Goal: Transaction & Acquisition: Purchase product/service

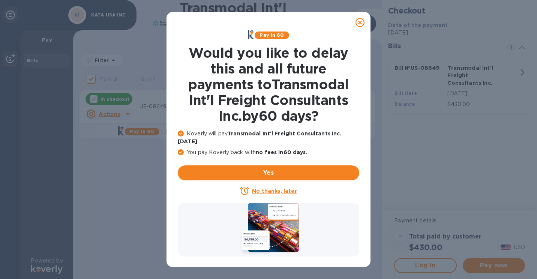
click at [361, 20] on icon at bounding box center [360, 22] width 9 height 9
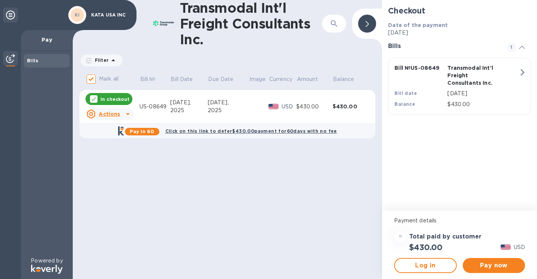
click at [120, 100] on p "In checkout" at bounding box center [115, 99] width 29 height 6
checkbox input "false"
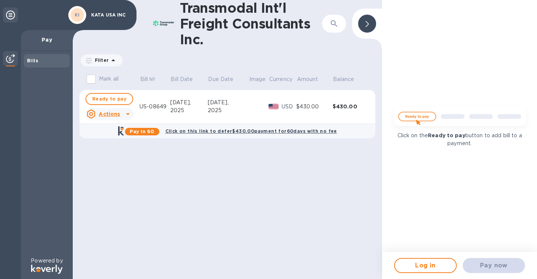
click at [128, 114] on icon at bounding box center [128, 114] width 4 height 2
click at [331, 231] on div at bounding box center [268, 139] width 537 height 279
click at [128, 114] on icon at bounding box center [128, 114] width 4 height 2
click at [224, 184] on div at bounding box center [268, 139] width 537 height 279
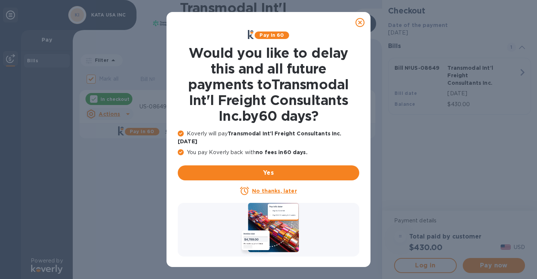
click at [360, 22] on icon at bounding box center [360, 22] width 9 height 9
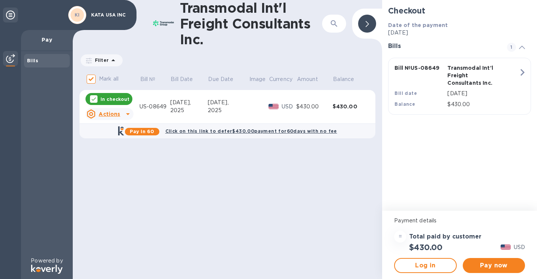
click at [361, 169] on div "Transmodal Int'l Freight Consultants Inc. ​ Filter Amount Mark all Bill № Bill …" at bounding box center [228, 139] width 310 height 279
click at [360, 184] on div "Transmodal Int'l Freight Consultants Inc. ​ Filter Amount Mark all Bill № Bill …" at bounding box center [228, 139] width 310 height 279
click at [118, 99] on p "In checkout" at bounding box center [115, 99] width 29 height 6
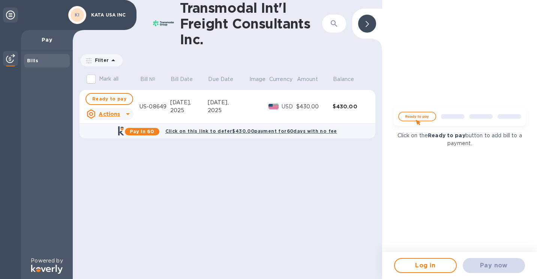
click at [353, 196] on div "Transmodal Int'l Freight Consultants Inc. ​ Filter Amount Mark all Bill № Bill …" at bounding box center [228, 139] width 310 height 279
click at [117, 99] on span "Ready to pay" at bounding box center [109, 99] width 34 height 9
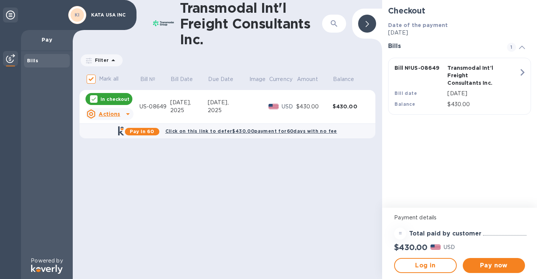
checkbox input "true"
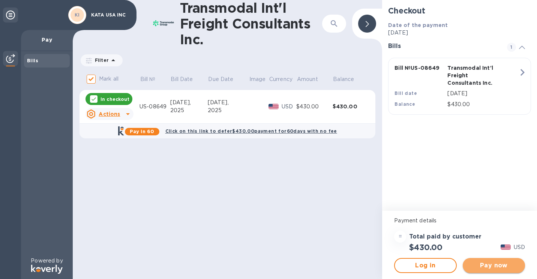
click at [505, 269] on span "Pay now" at bounding box center [494, 265] width 50 height 9
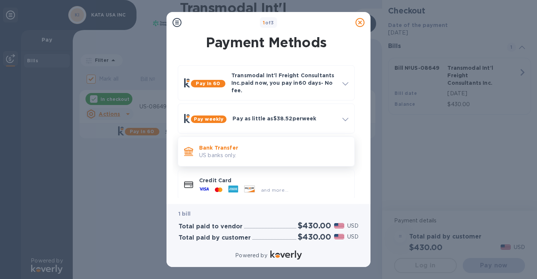
click at [255, 155] on p "US banks only." at bounding box center [273, 156] width 149 height 8
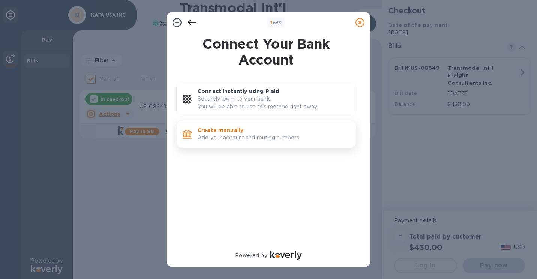
click at [232, 137] on p "Add your account and routing numbers." at bounding box center [274, 138] width 152 height 8
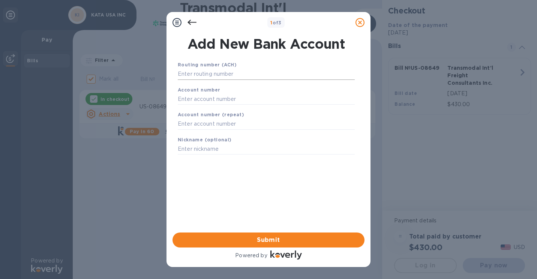
click at [210, 72] on input "text" at bounding box center [266, 74] width 177 height 11
paste input "081000032"
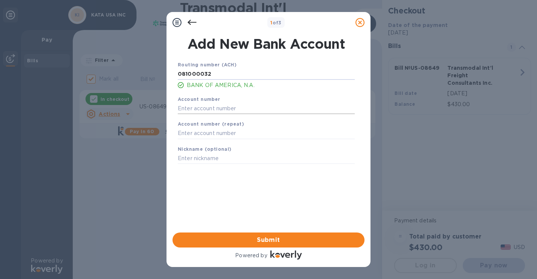
type input "081000032"
click at [207, 107] on input "text" at bounding box center [266, 108] width 177 height 11
paste input "354012556641"
type input "354012556641"
click at [198, 133] on input "text" at bounding box center [266, 133] width 177 height 11
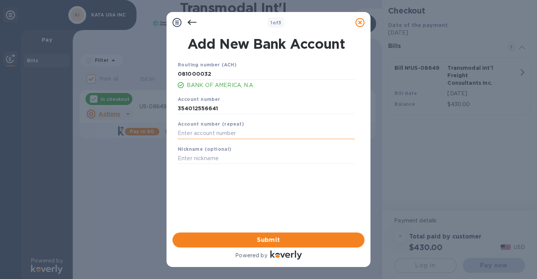
paste input "354012556641"
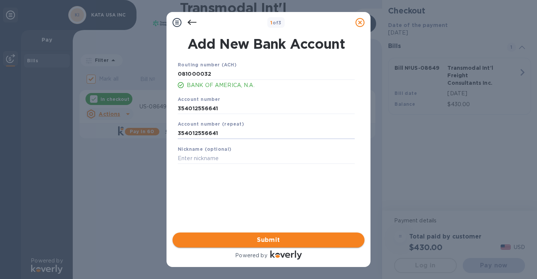
type input "354012556641"
click at [246, 242] on span "Submit" at bounding box center [269, 240] width 180 height 9
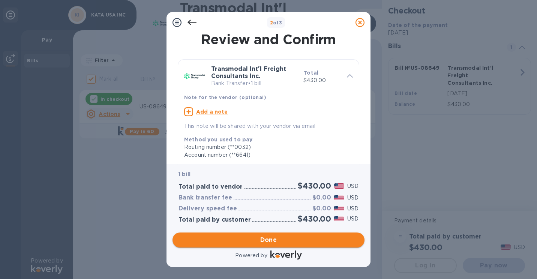
click at [286, 240] on span "Done" at bounding box center [269, 240] width 180 height 9
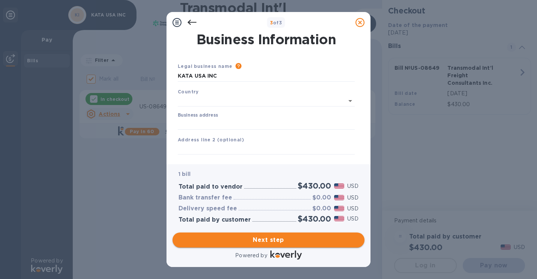
type input "United States"
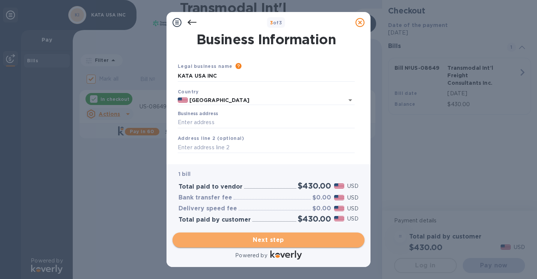
click at [295, 242] on span "Next step" at bounding box center [269, 240] width 180 height 9
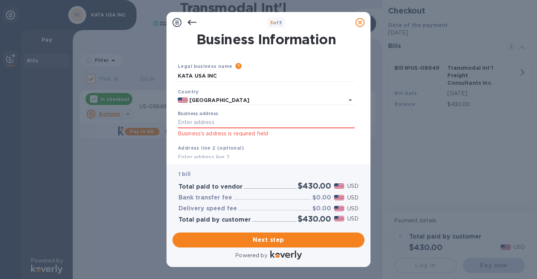
click at [368, 223] on div "1 bill Total paid to vendor $430.00 USD Bank transfer fee $0.00 USD Delivery sp…" at bounding box center [269, 215] width 204 height 103
click at [189, 24] on icon at bounding box center [192, 22] width 9 height 5
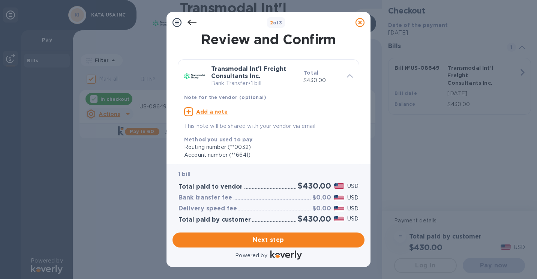
click at [350, 48] on div "Review and Confirm" at bounding box center [269, 39] width 188 height 19
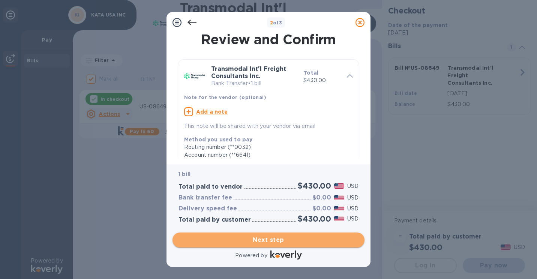
click at [271, 242] on span "Next step" at bounding box center [269, 240] width 180 height 9
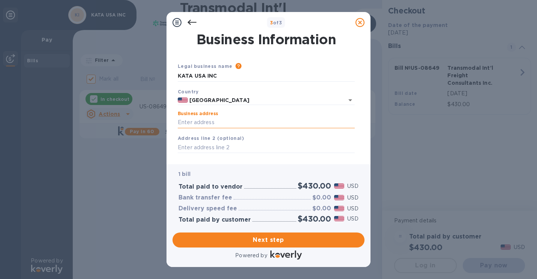
click at [229, 121] on input "Business address" at bounding box center [266, 122] width 177 height 11
drag, startPoint x: 349, startPoint y: 172, endPoint x: 311, endPoint y: 137, distance: 52.3
click at [349, 172] on p "1 bill" at bounding box center [269, 174] width 180 height 8
click at [220, 125] on input "Business address" at bounding box center [266, 122] width 177 height 11
paste input "261 Fifth Ave, Suite 2201, New York, NY 10016"
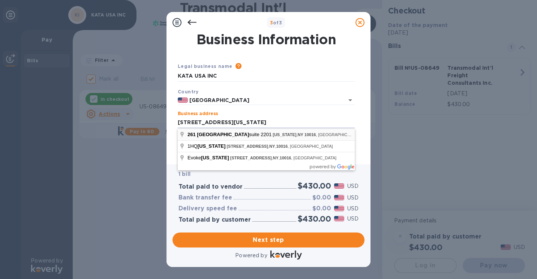
type input "261 5th Avenue"
type input "New York"
type input "NY"
type input "10016"
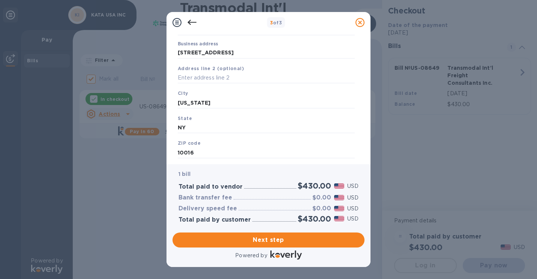
scroll to position [67, 0]
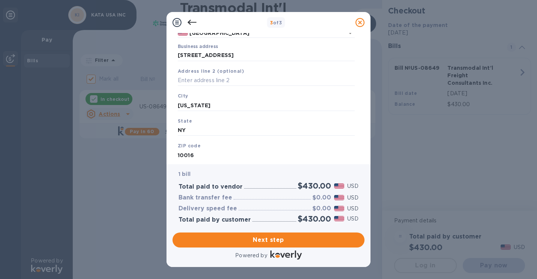
click at [370, 109] on div "Business Information Legal business name Please provide the legal name that app…" at bounding box center [269, 98] width 204 height 131
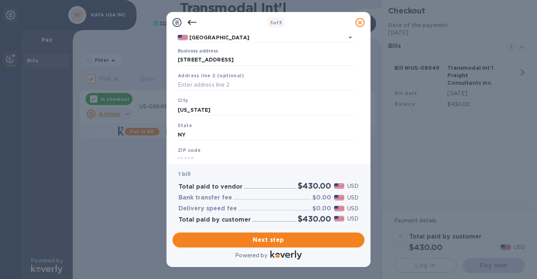
scroll to position [66, 0]
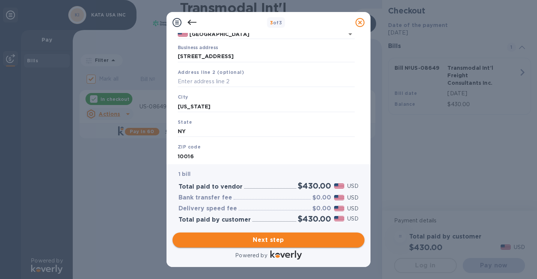
click at [312, 241] on span "Next step" at bounding box center [269, 240] width 180 height 9
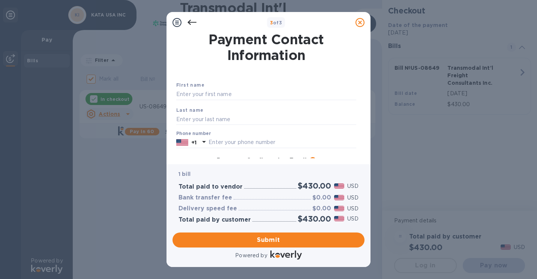
scroll to position [0, 0]
click at [216, 98] on input "text" at bounding box center [266, 94] width 180 height 11
type input "Sarah"
type input "Teng"
type input "4173400985"
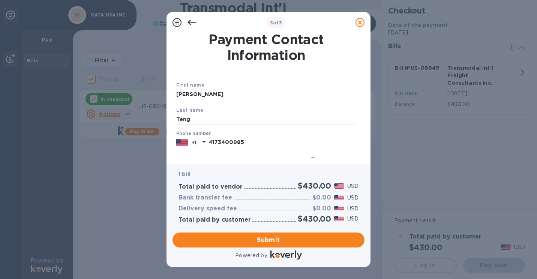
type input "sarah@kata-home.com"
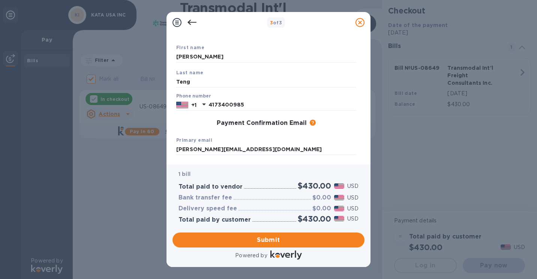
scroll to position [37, 0]
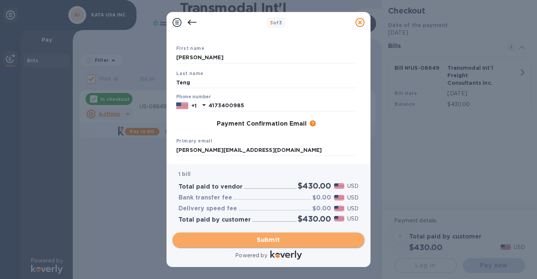
click at [300, 240] on span "Submit" at bounding box center [269, 240] width 180 height 9
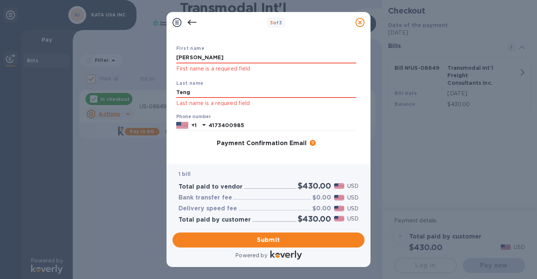
scroll to position [0, 0]
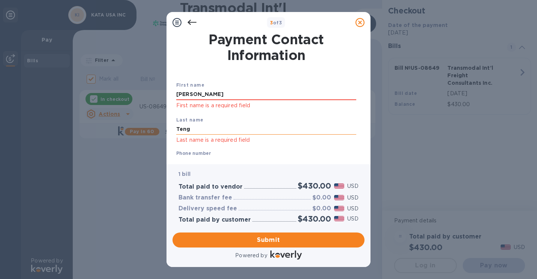
drag, startPoint x: 207, startPoint y: 128, endPoint x: 219, endPoint y: 125, distance: 12.9
click at [207, 128] on input "Teng" at bounding box center [266, 129] width 180 height 11
click at [206, 91] on input "Sarah" at bounding box center [266, 94] width 180 height 11
click at [295, 242] on span "Submit" at bounding box center [269, 240] width 180 height 9
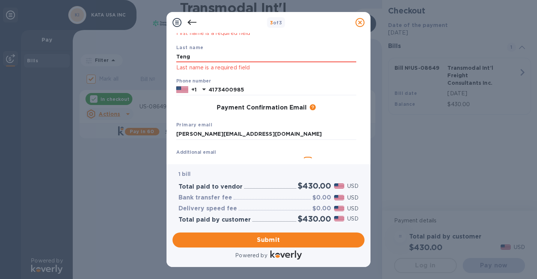
scroll to position [75, 0]
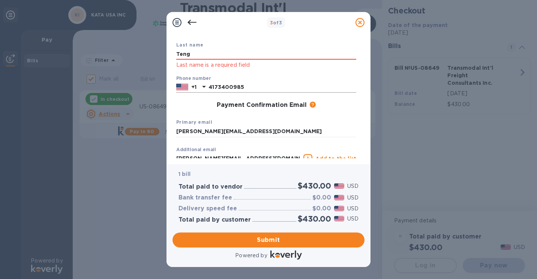
click at [262, 88] on input "4173400985" at bounding box center [283, 87] width 148 height 11
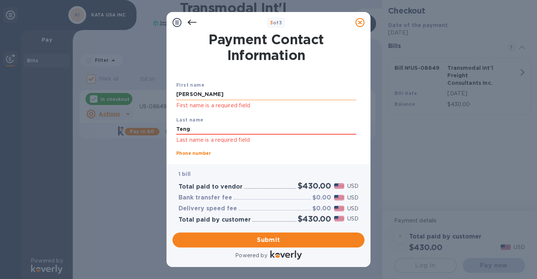
click at [195, 92] on input "Sarah" at bounding box center [266, 94] width 180 height 11
click at [180, 94] on input "Sarah" at bounding box center [266, 94] width 180 height 11
click at [194, 93] on input "Sarah" at bounding box center [266, 94] width 180 height 11
click at [208, 95] on input "Sarah" at bounding box center [266, 94] width 180 height 11
click at [221, 95] on input "Sarah" at bounding box center [266, 94] width 180 height 11
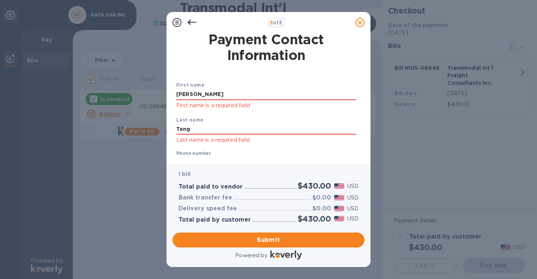
click at [177, 113] on div "Last name Teng Last name is a required field" at bounding box center [266, 130] width 186 height 35
drag, startPoint x: 201, startPoint y: 129, endPoint x: 203, endPoint y: 98, distance: 30.8
click at [201, 129] on input "Teng" at bounding box center [266, 129] width 180 height 11
drag, startPoint x: 203, startPoint y: 95, endPoint x: 164, endPoint y: 90, distance: 38.6
click at [166, 91] on div "3 of 3 Payment Contact Information First name Sarah First name is a required fi…" at bounding box center [268, 139] width 537 height 279
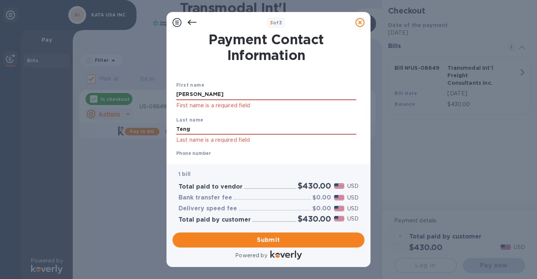
type input "Sarah"
type input "Teng"
click at [344, 74] on div "First name Sarah First name is a required field Last name Teng Last name is a r…" at bounding box center [266, 166] width 183 height 197
click at [261, 239] on span "Submit" at bounding box center [269, 240] width 180 height 9
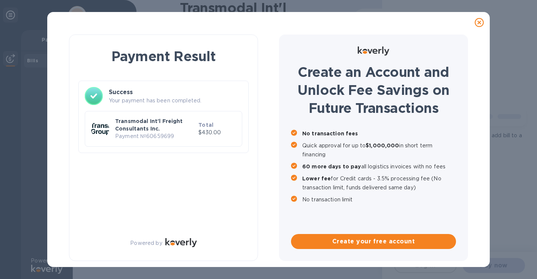
checkbox input "false"
